Goal: Information Seeking & Learning: Learn about a topic

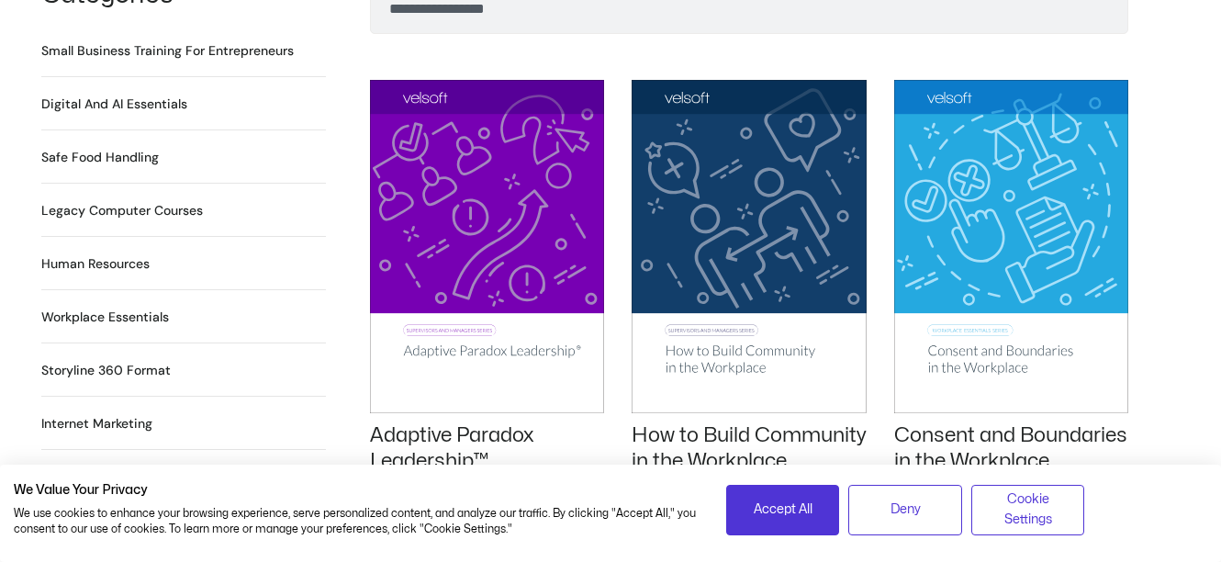
scroll to position [1468, 0]
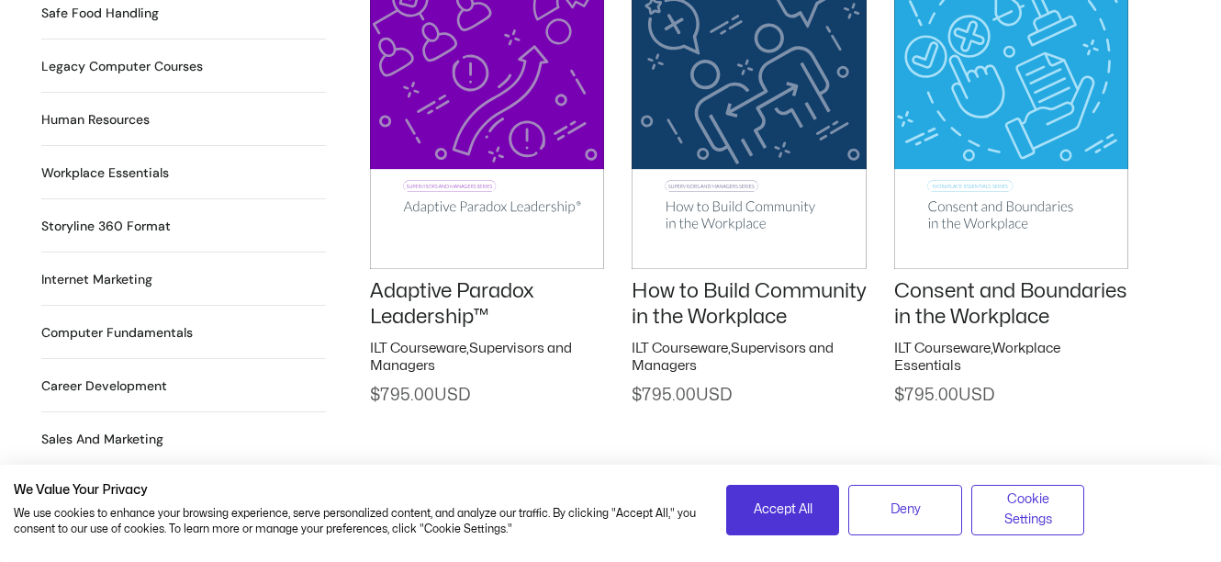
click at [105, 163] on h2 "Workplace Essentials 99 Products" at bounding box center [105, 172] width 128 height 19
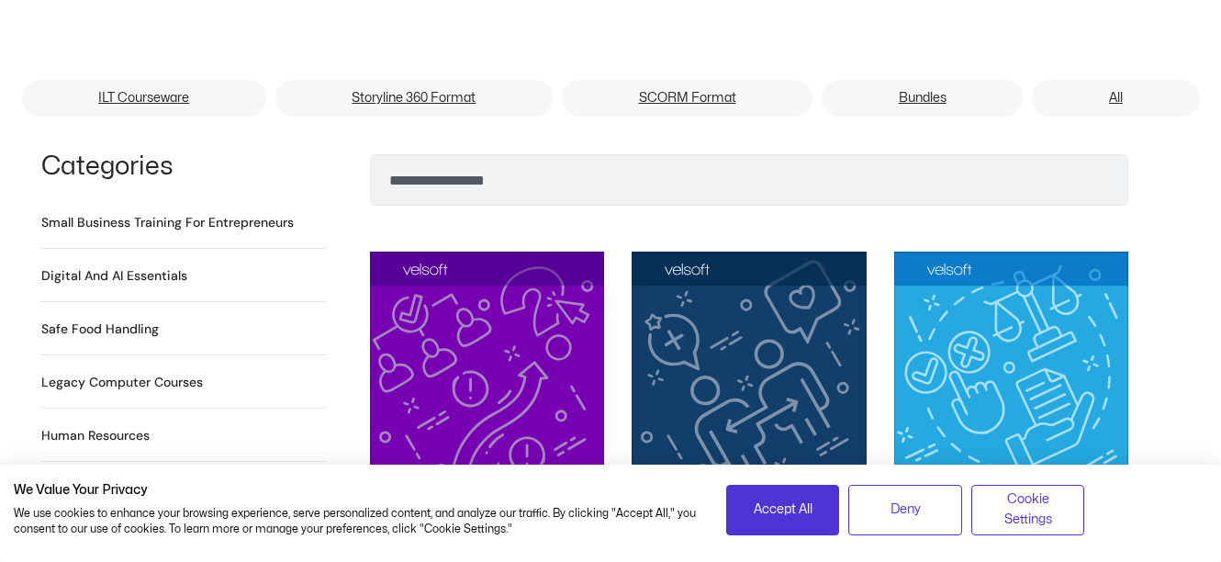
scroll to position [1101, 0]
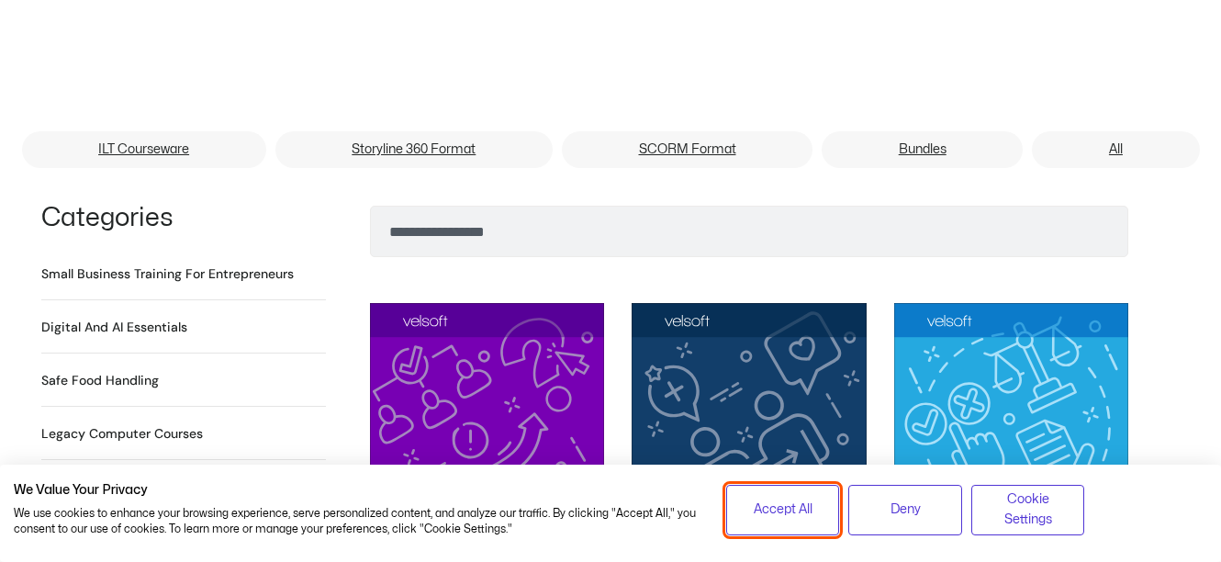
click at [795, 525] on button "Accept All" at bounding box center [783, 510] width 114 height 50
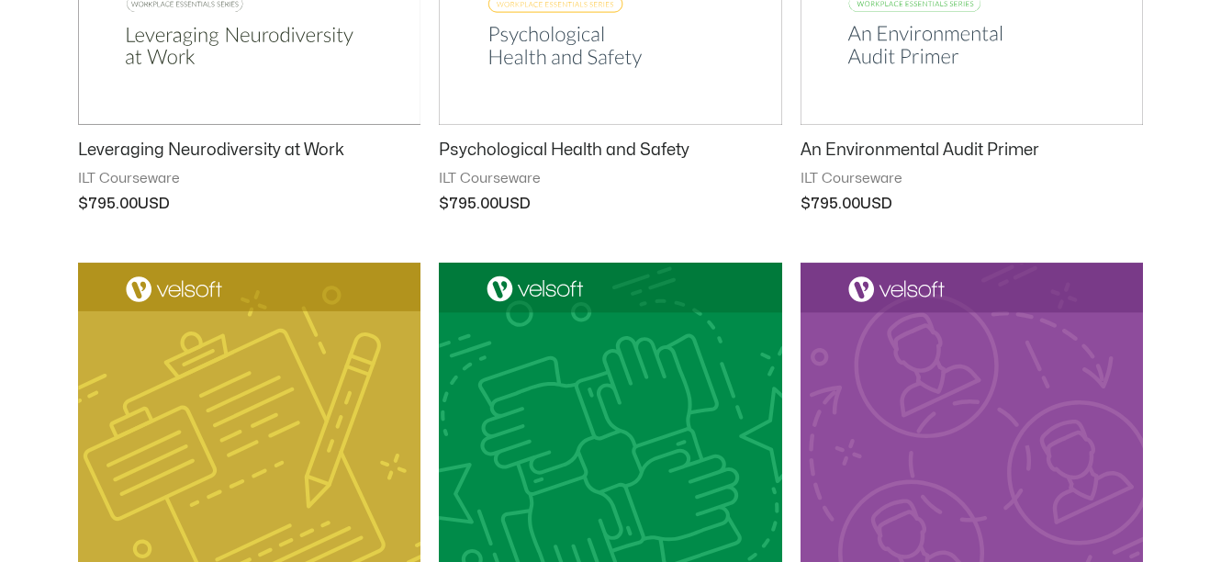
scroll to position [1285, 0]
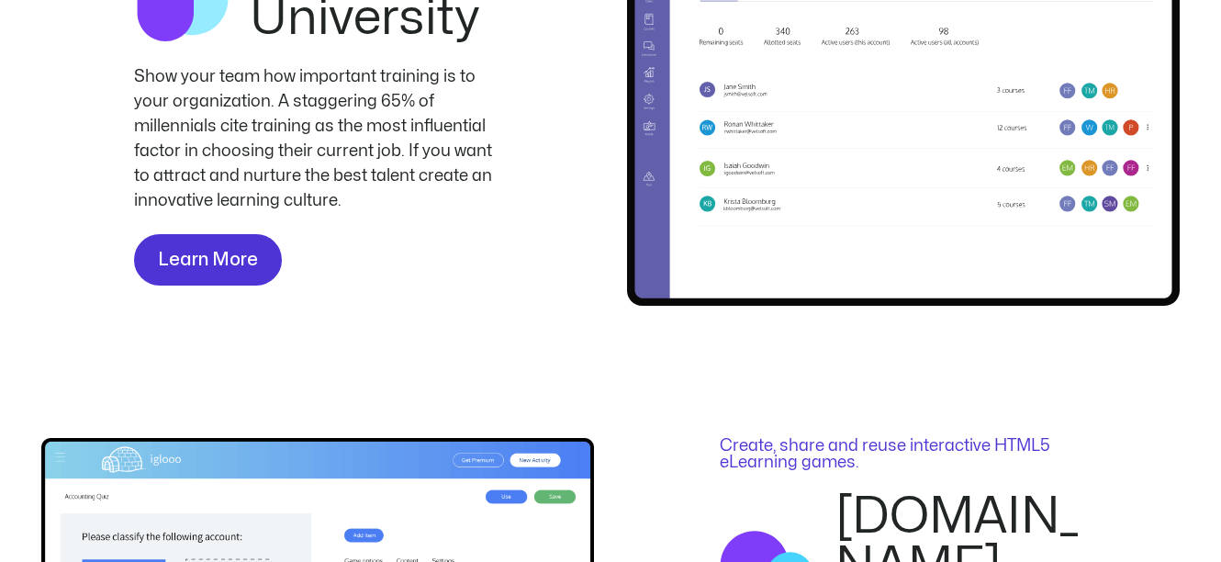
scroll to position [3579, 0]
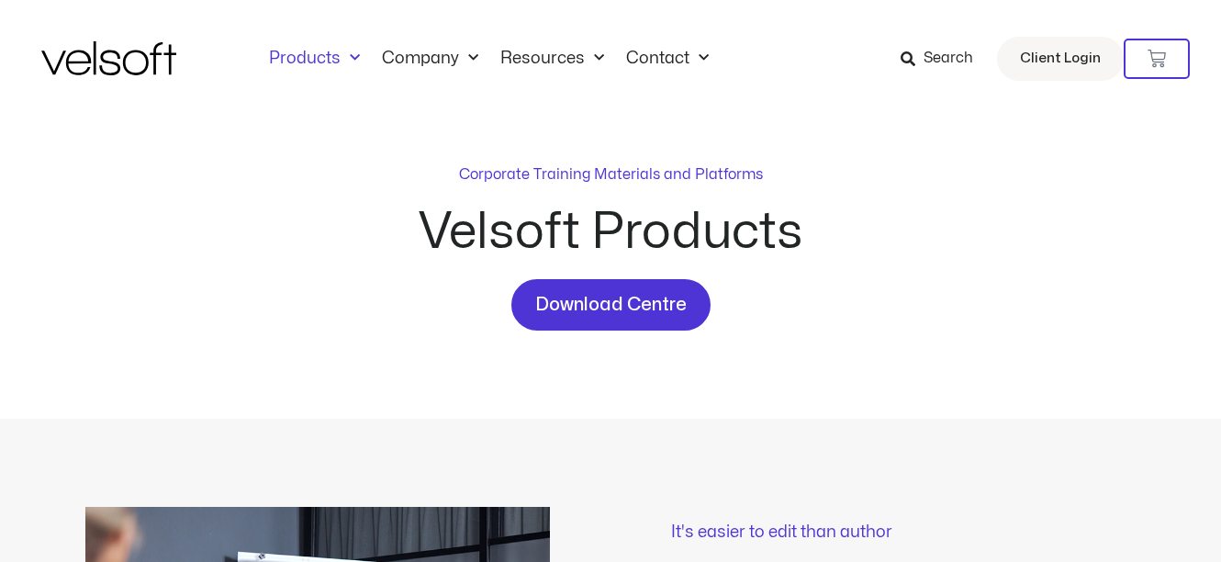
click at [333, 57] on link "Products" at bounding box center [314, 59] width 113 height 20
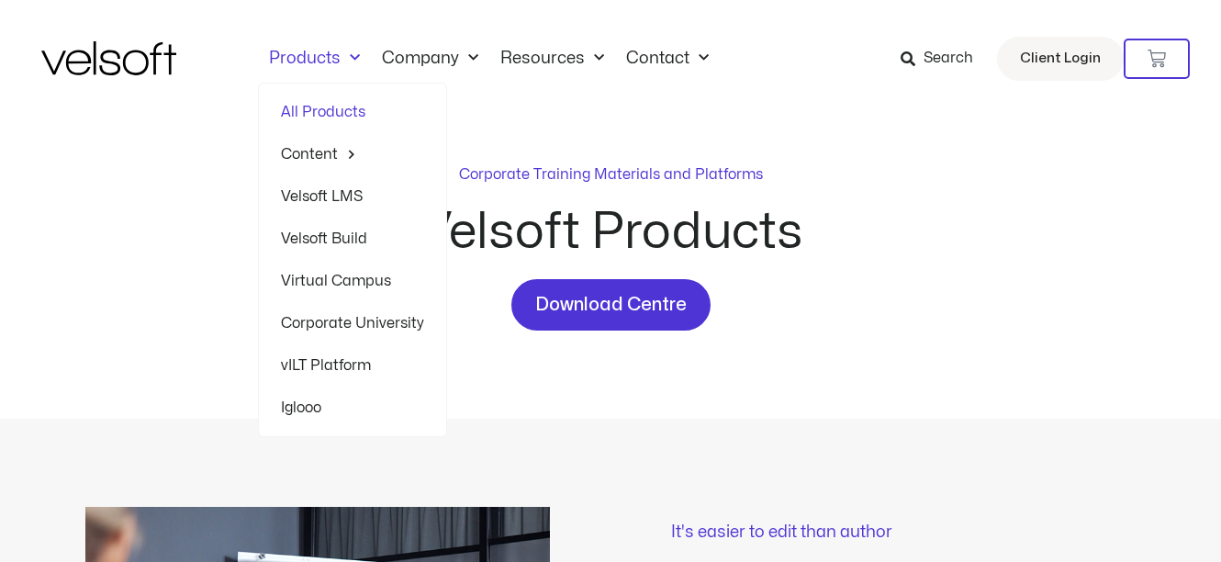
click at [352, 240] on link "Velsoft Build" at bounding box center [352, 238] width 143 height 42
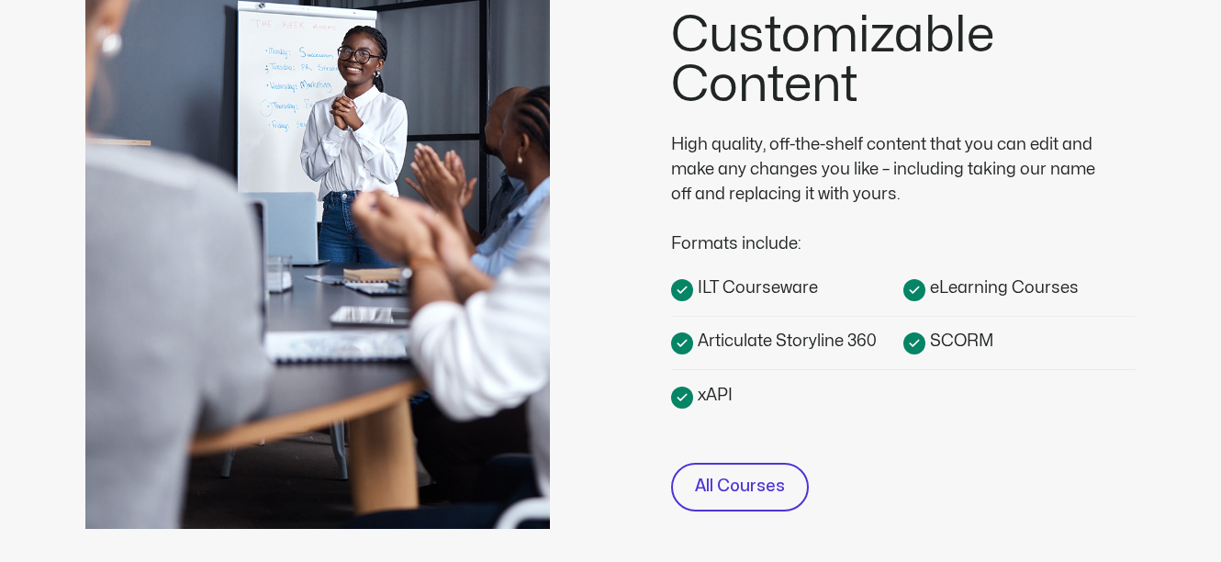
scroll to position [764, 0]
